Goal: Information Seeking & Learning: Learn about a topic

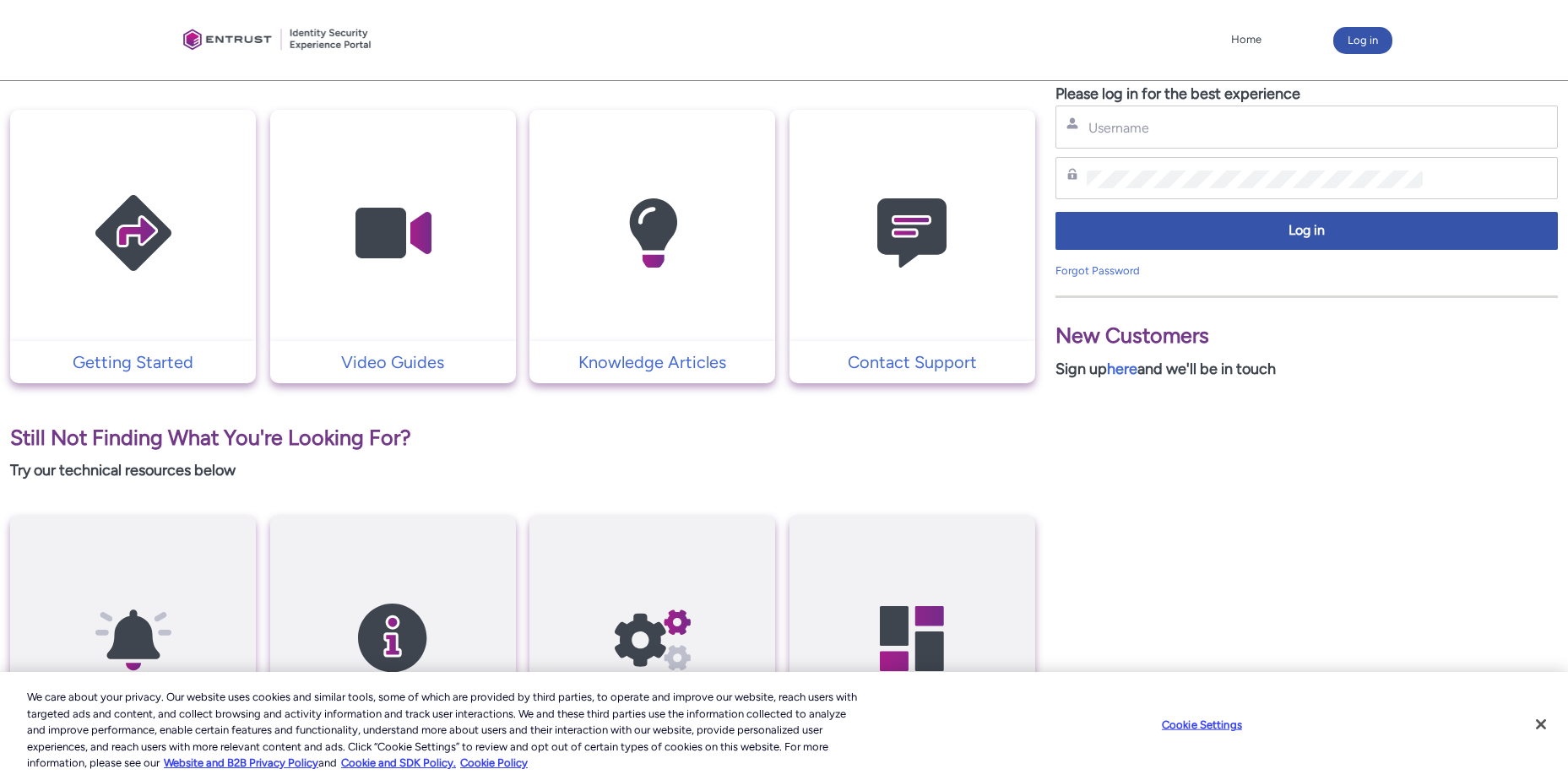
scroll to position [323, 0]
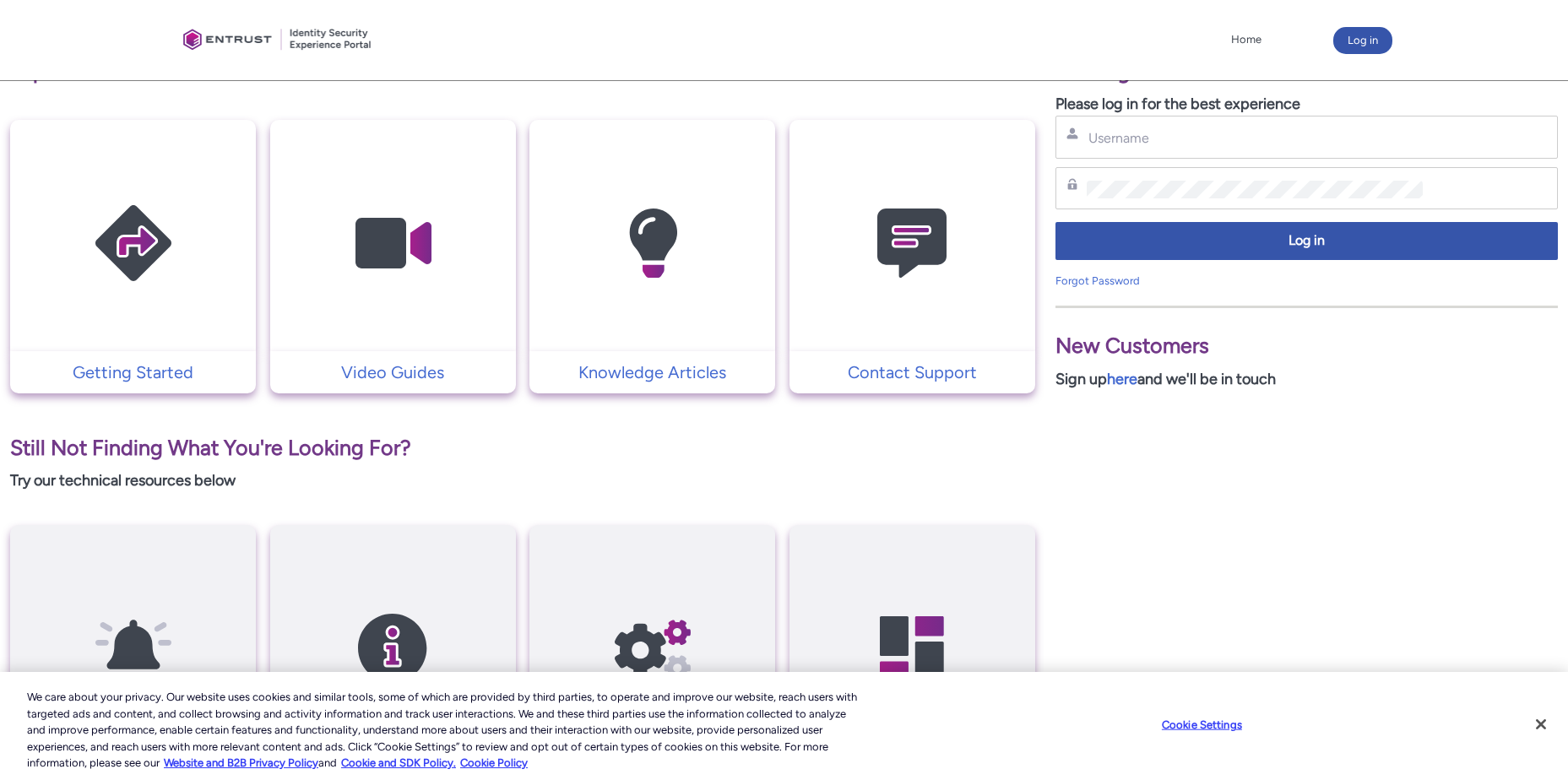
click at [896, 248] on img at bounding box center [912, 243] width 161 height 181
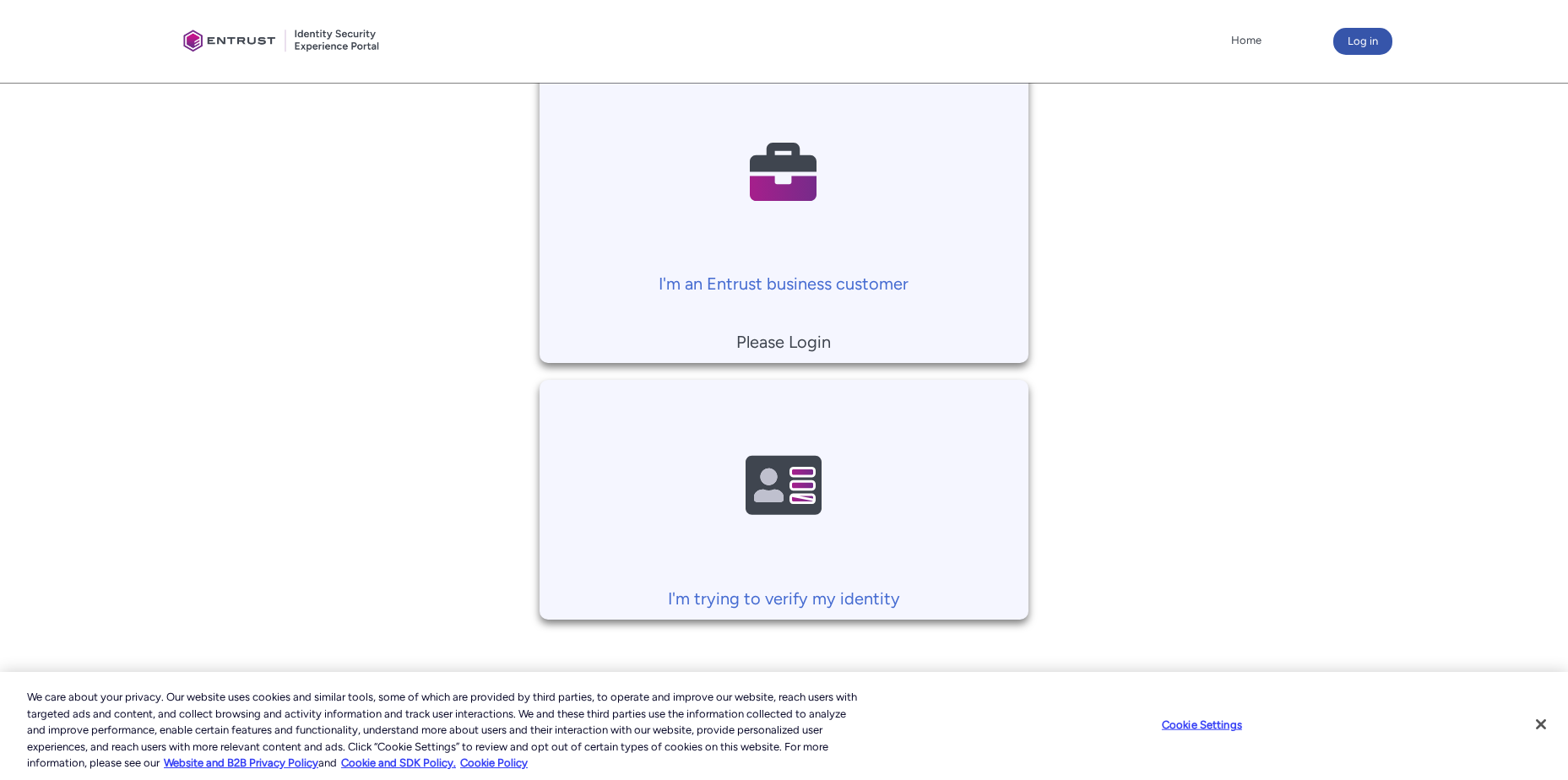
scroll to position [382, 0]
click at [781, 493] on img at bounding box center [783, 482] width 161 height 181
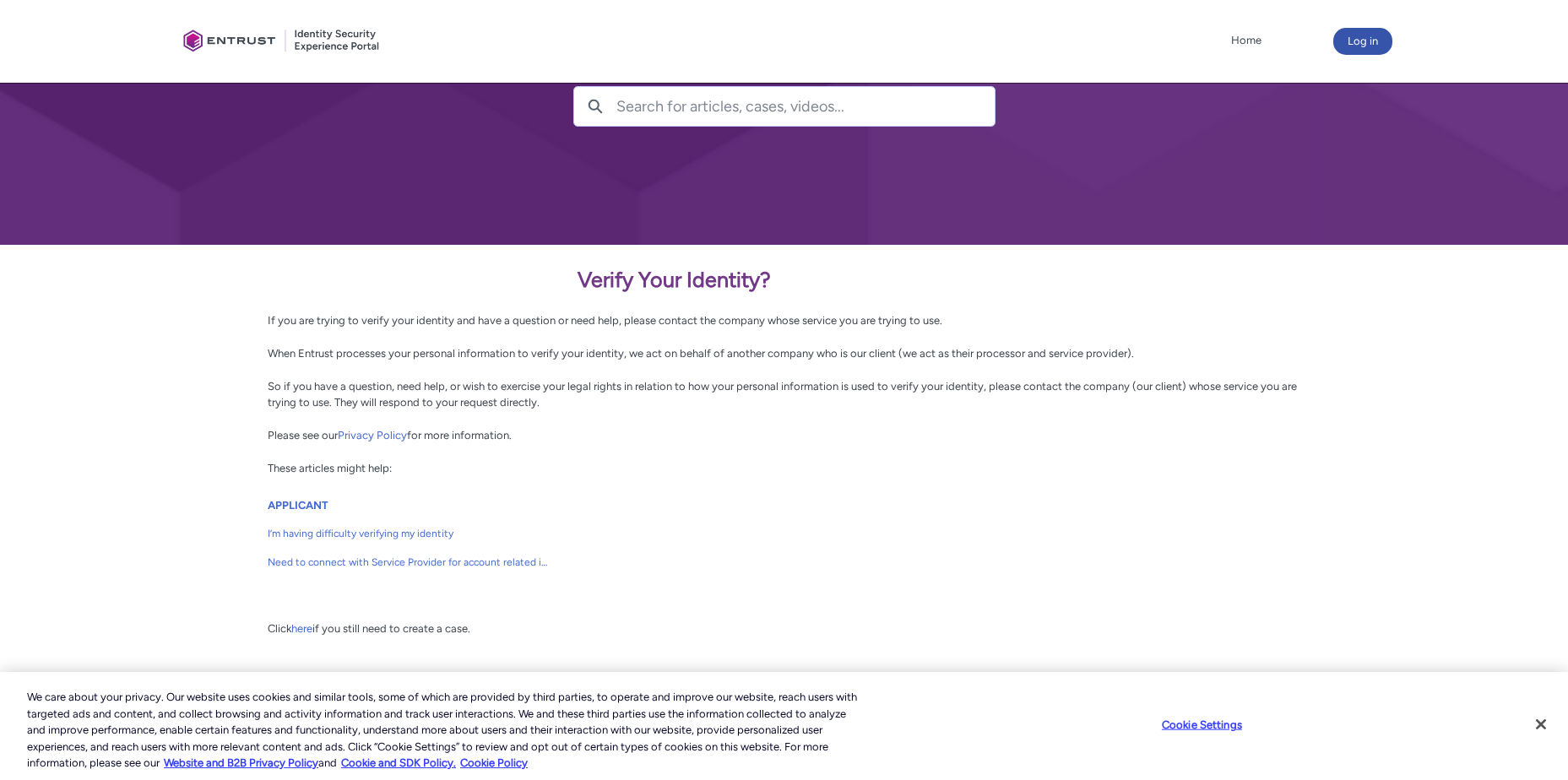
scroll to position [149, 0]
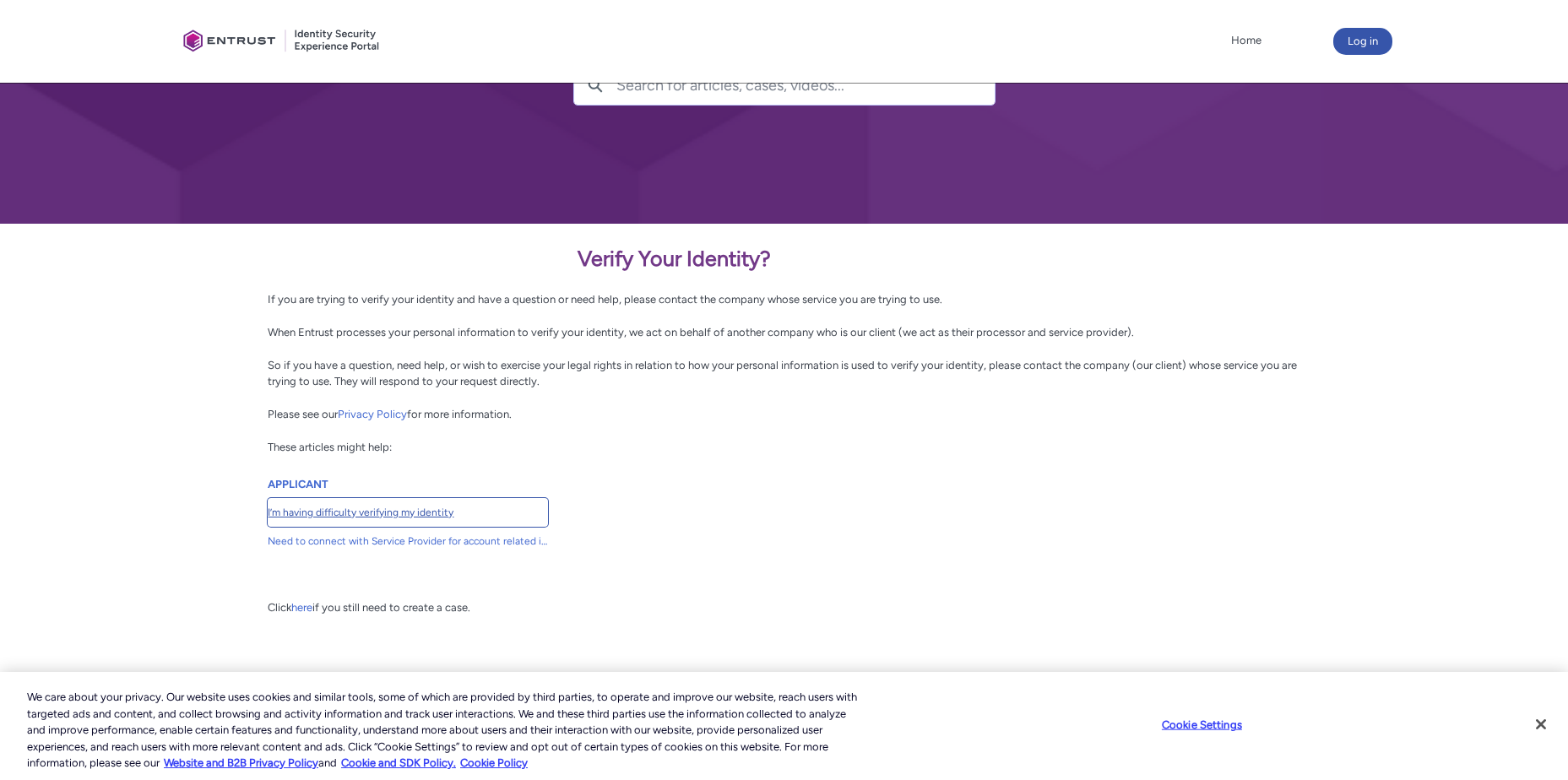
click at [418, 516] on span "I’m having difficulty verifying my identity" at bounding box center [408, 512] width 281 height 15
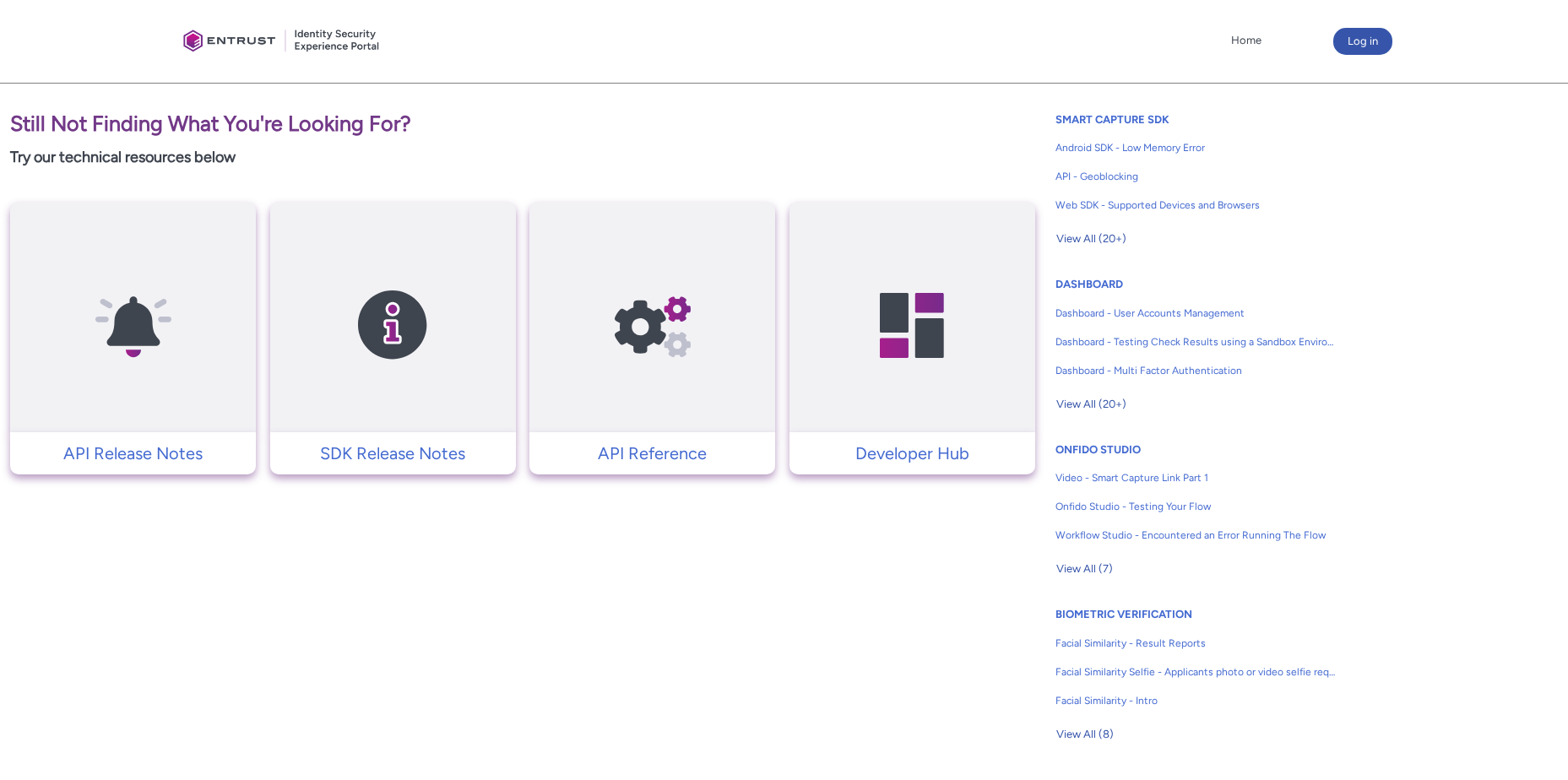
scroll to position [703, 0]
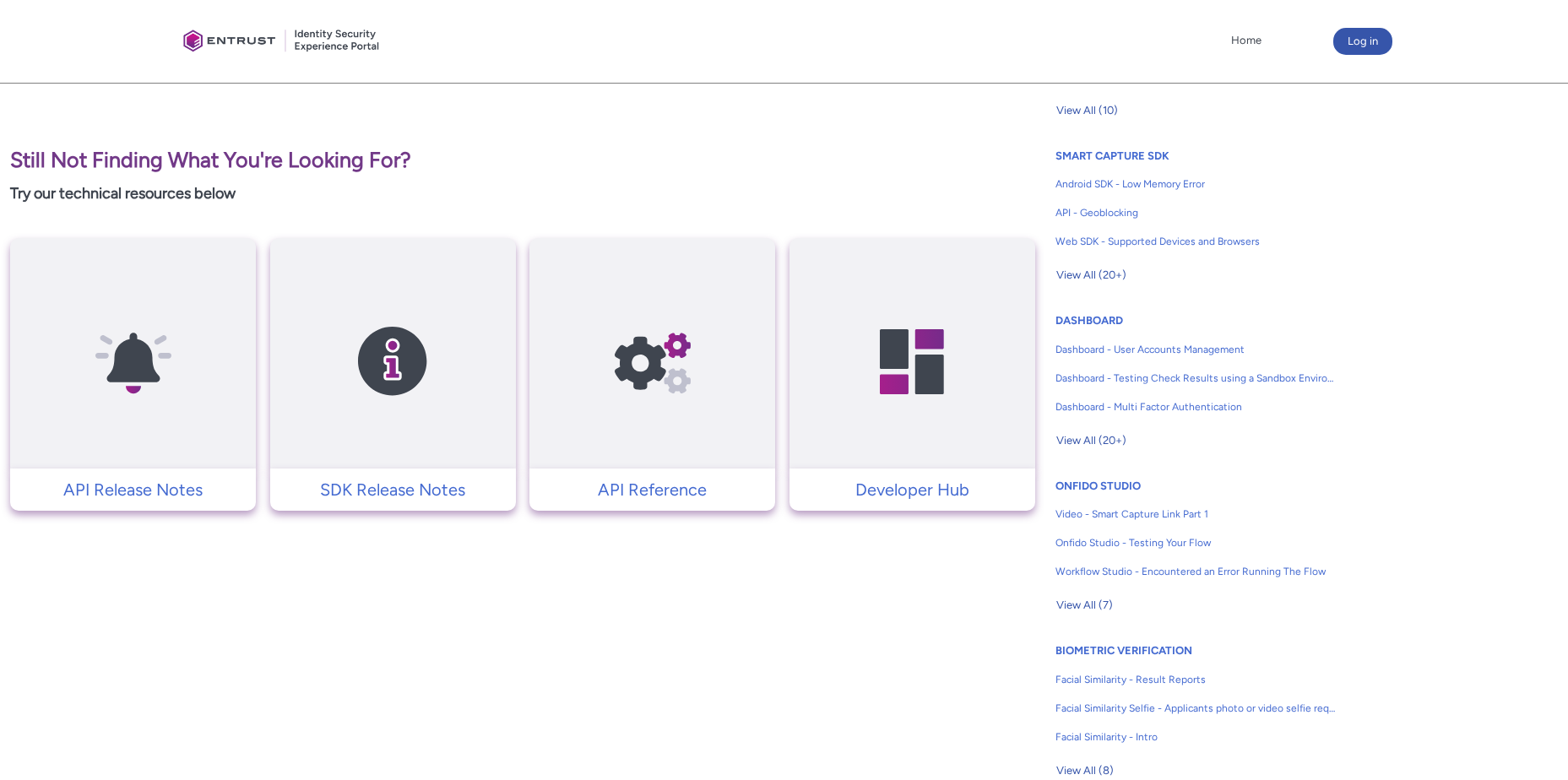
click at [391, 493] on p "SDK Release Notes" at bounding box center [393, 489] width 229 height 26
